Goal: Transaction & Acquisition: Book appointment/travel/reservation

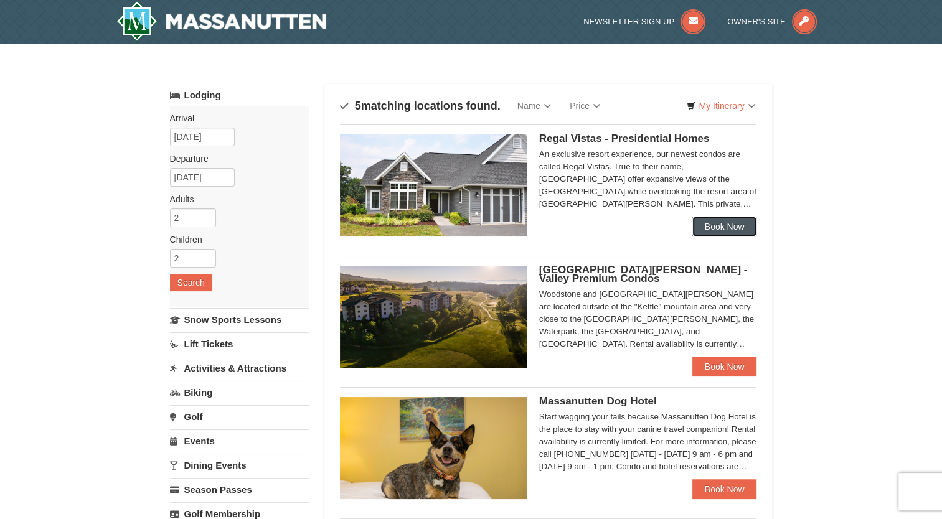
click at [711, 235] on link "Book Now" at bounding box center [724, 227] width 65 height 20
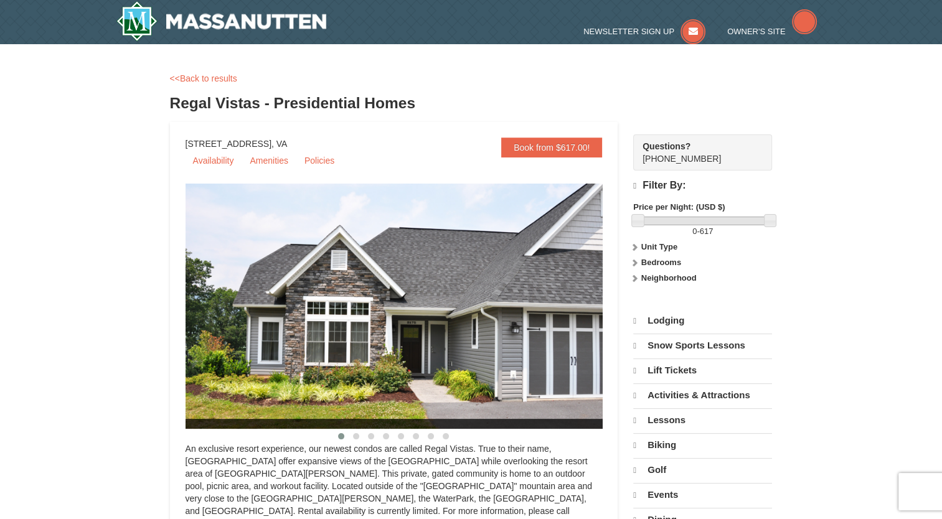
select select "10"
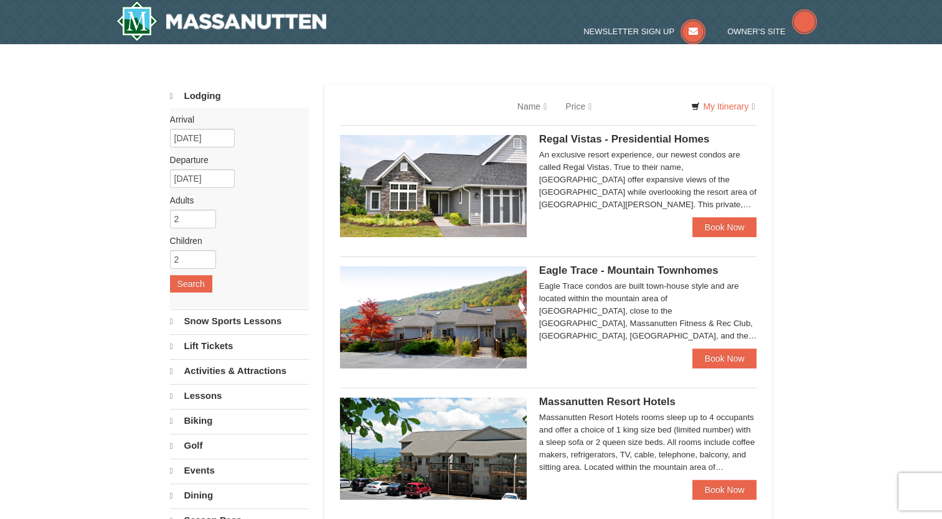
select select "10"
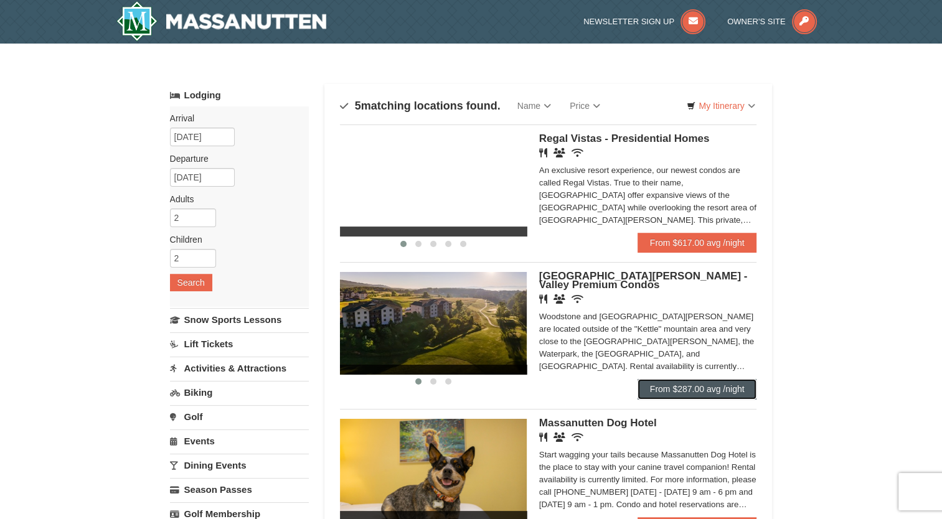
click at [697, 395] on link "From $287.00 avg /night" at bounding box center [698, 389] width 120 height 20
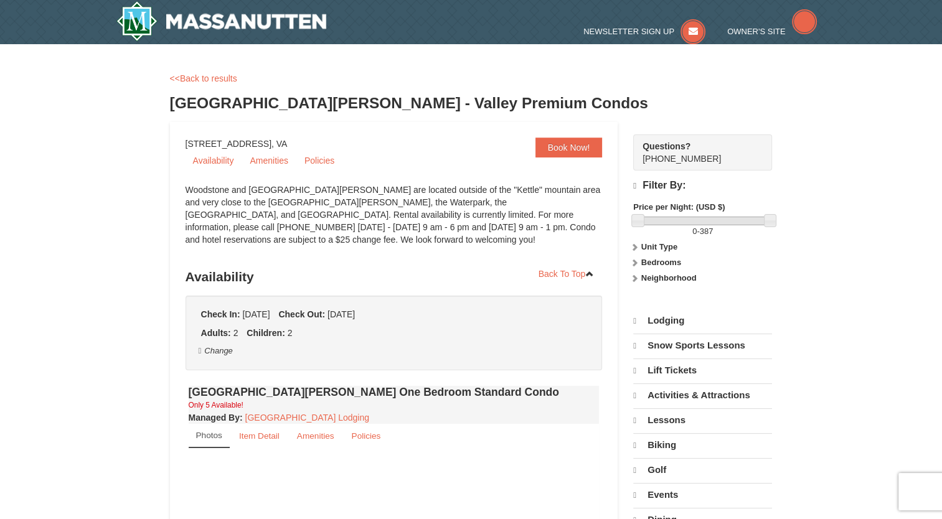
select select "10"
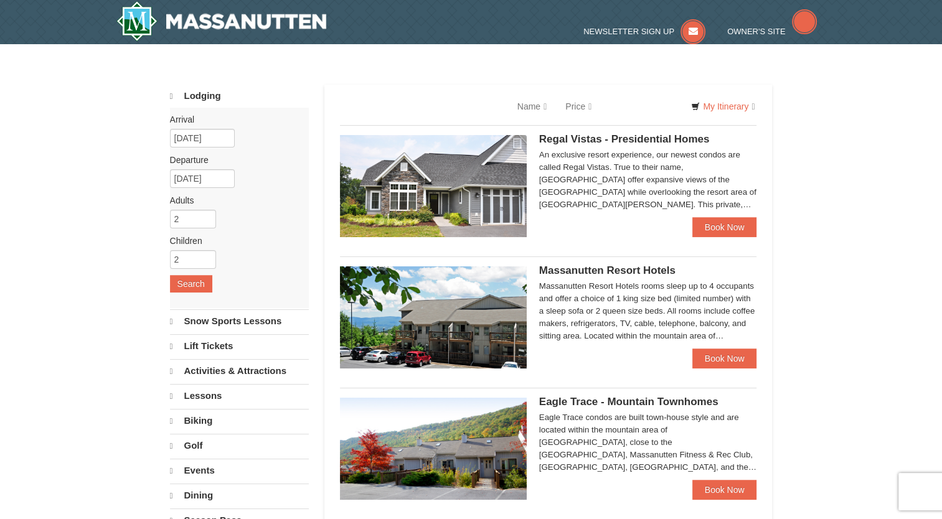
select select "10"
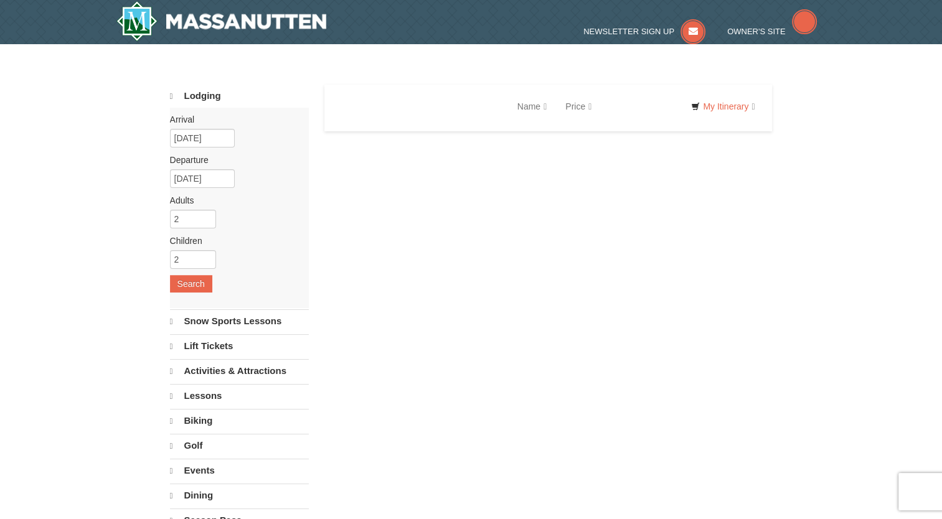
select select "10"
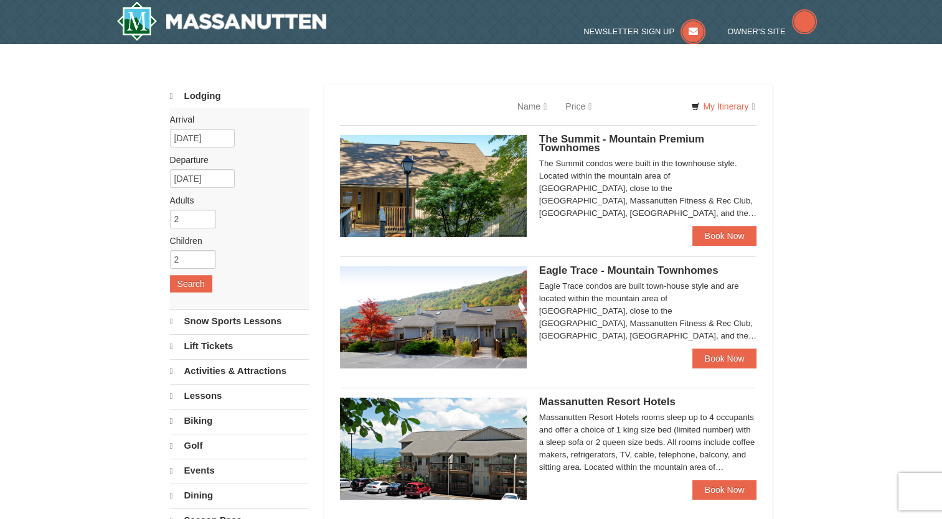
select select "10"
